Goal: Task Accomplishment & Management: Complete application form

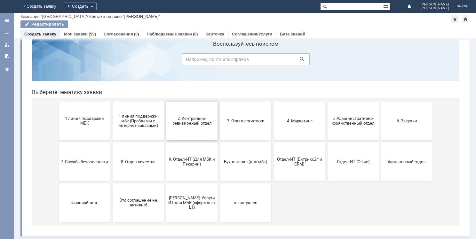
scroll to position [21, 0]
click at [189, 162] on span "9. Отдел-ИТ (Для МБК и Пекарни)" at bounding box center [191, 162] width 47 height 10
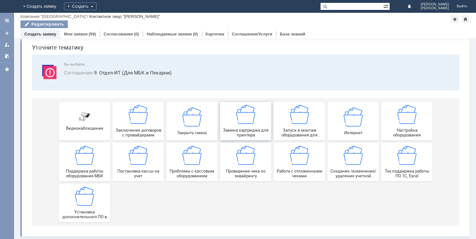
scroll to position [22, 0]
click at [340, 170] on span "Создание /изменение/удаление учетной записи пользователя МБК" at bounding box center [353, 174] width 47 height 10
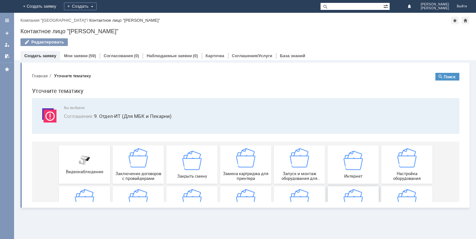
scroll to position [0, 0]
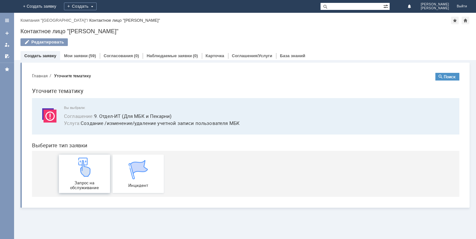
click at [92, 175] on img at bounding box center [84, 167] width 19 height 19
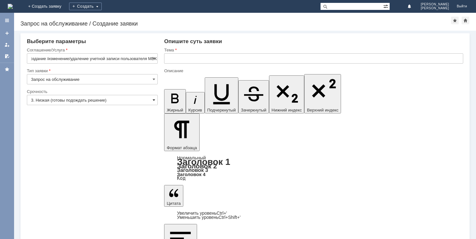
click at [153, 99] on span at bounding box center [154, 100] width 3 height 5
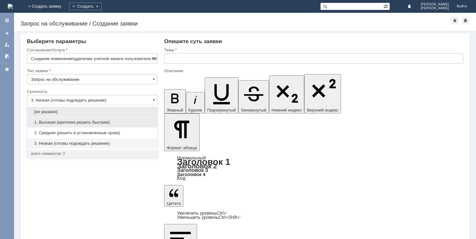
click at [99, 122] on span "1. Высокая (критично решить быстрее)" at bounding box center [92, 122] width 123 height 5
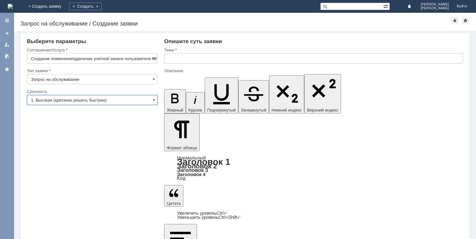
type input "1. Высокая (критично решить быстрее)"
click at [171, 60] on input "text" at bounding box center [313, 58] width 299 height 10
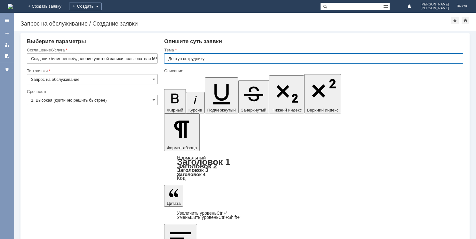
type input "Доступ сотруднику"
